Goal: Task Accomplishment & Management: Complete application form

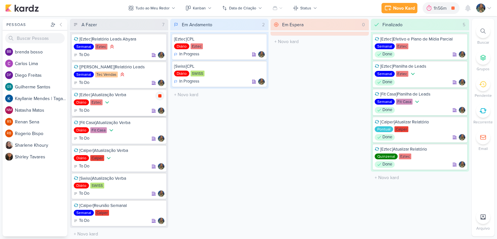
click at [159, 95] on icon at bounding box center [159, 95] width 3 height 3
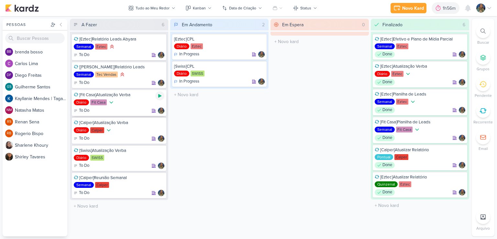
click at [161, 95] on icon at bounding box center [159, 96] width 3 height 4
click at [405, 12] on button "Novo Kard" at bounding box center [399, 8] width 36 height 10
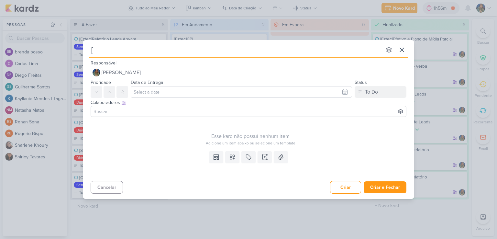
type input "[E"
type input "[Ete"
type input "[E"
type input "[Eztec"
type input "[Eztec]"
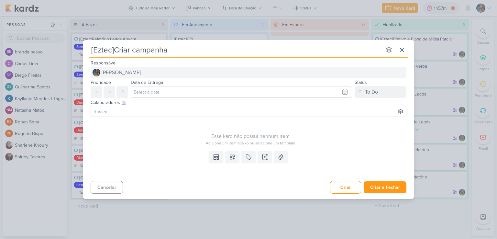
type input "[Eztec]Criar campanhas"
type input "[Eztec]Criar campanhas S"
type input "[Eztec]Criar campanhas SBernardo e S"
type input "[Eztec]Criar campanhas SBernardo e SAn"
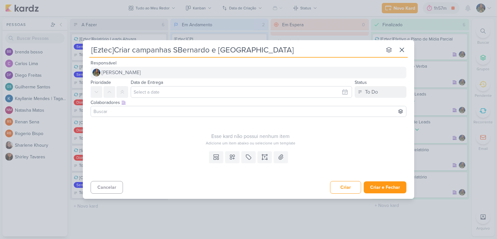
type input "[Eztec]Criar campanhas SBernardo e [PERSON_NAME]"
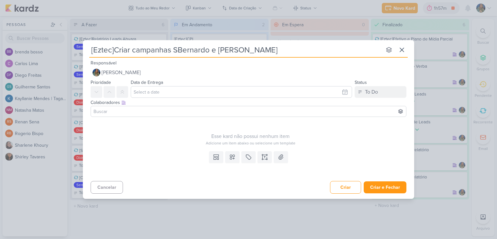
click at [177, 48] on input "[Eztec]Criar campanhas SBernardo e [PERSON_NAME]" at bounding box center [235, 50] width 292 height 12
type input "[Eztec]Criar campanhas S.[PERSON_NAME]"
click at [225, 49] on input "[Eztec]Criar campanhas S.[PERSON_NAME]" at bounding box center [235, 50] width 292 height 12
type input "[Eztec]Criar campanhas S.[PERSON_NAME] e S.Andre"
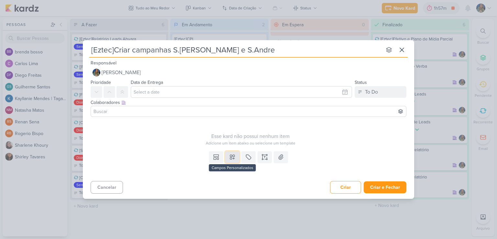
click at [230, 156] on icon at bounding box center [232, 157] width 5 height 5
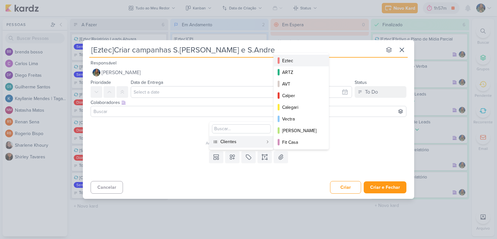
click at [290, 60] on div "Eztec" at bounding box center [301, 60] width 39 height 7
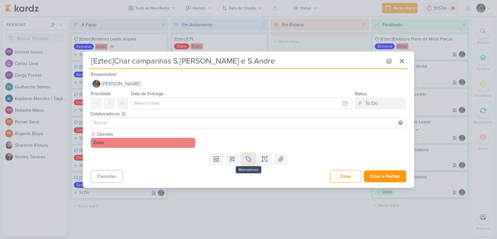
click at [248, 159] on icon at bounding box center [248, 158] width 6 height 6
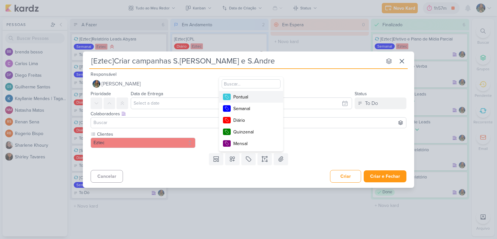
click at [252, 100] on button "Pontual" at bounding box center [251, 97] width 64 height 12
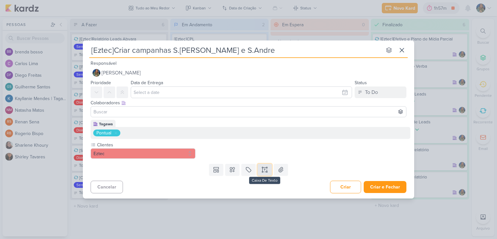
click at [268, 166] on button at bounding box center [264, 170] width 14 height 12
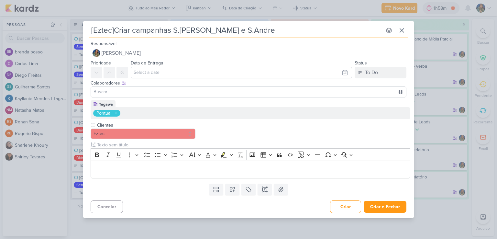
click at [193, 226] on div "[Eztec]Criar campanhas S.[PERSON_NAME] e S.Andre nenhum grupo disponível esc Re…" at bounding box center [248, 119] width 497 height 239
click at [152, 166] on p "Editor editing area: main" at bounding box center [250, 170] width 313 height 8
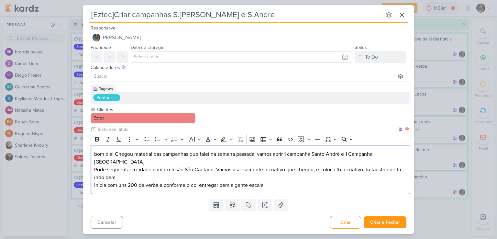
click at [116, 153] on p "bom dia! Chegou material das campanhas que falei na semana passada: vamos abrir…" at bounding box center [250, 158] width 313 height 16
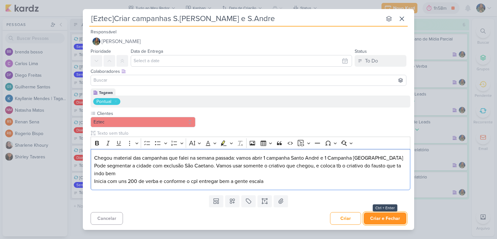
click at [377, 216] on button "Criar e Fechar" at bounding box center [384, 218] width 43 height 12
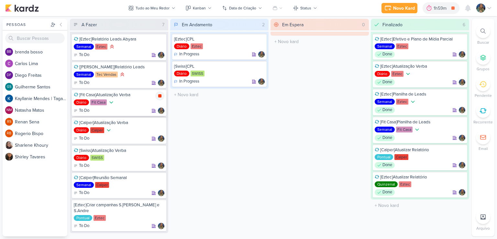
click at [158, 94] on icon at bounding box center [159, 95] width 3 height 3
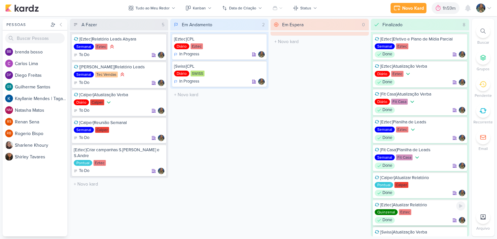
scroll to position [29, 0]
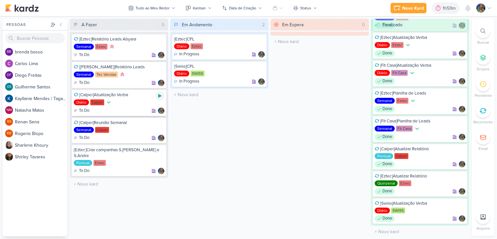
click at [160, 93] on icon at bounding box center [159, 95] width 5 height 5
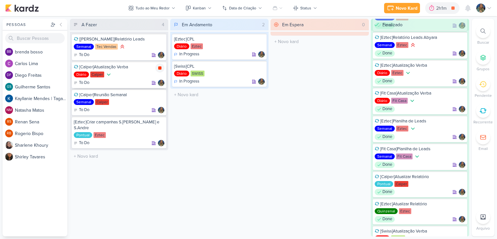
click at [163, 67] on div at bounding box center [159, 67] width 9 height 9
